Goal: Navigation & Orientation: Find specific page/section

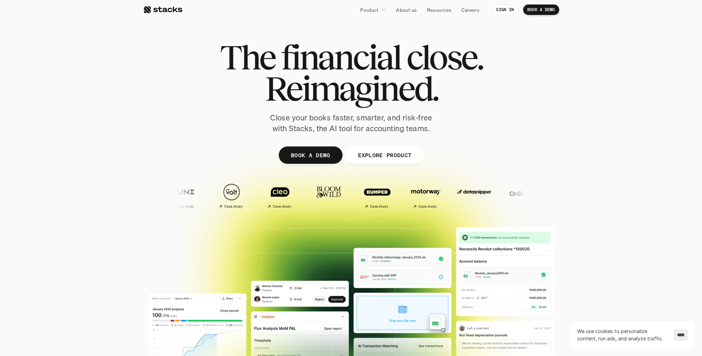
click at [110, 187] on div at bounding box center [351, 215] width 702 height 222
click at [406, 10] on p "About us" at bounding box center [406, 9] width 21 height 7
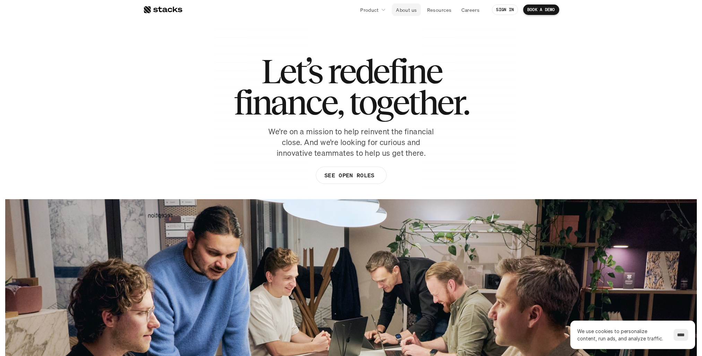
click at [407, 11] on p "About us" at bounding box center [406, 9] width 21 height 7
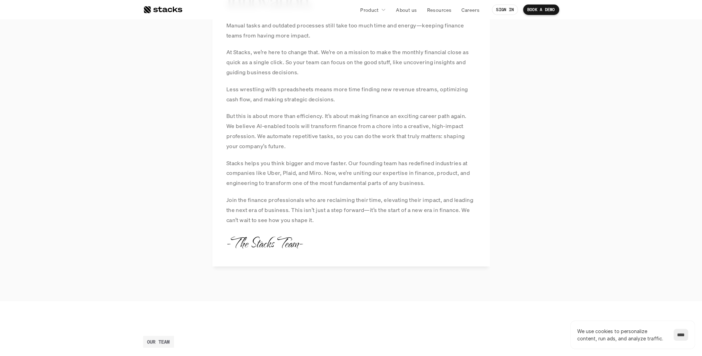
scroll to position [619, 0]
click at [155, 7] on div at bounding box center [162, 10] width 39 height 8
